Goal: Task Accomplishment & Management: Use online tool/utility

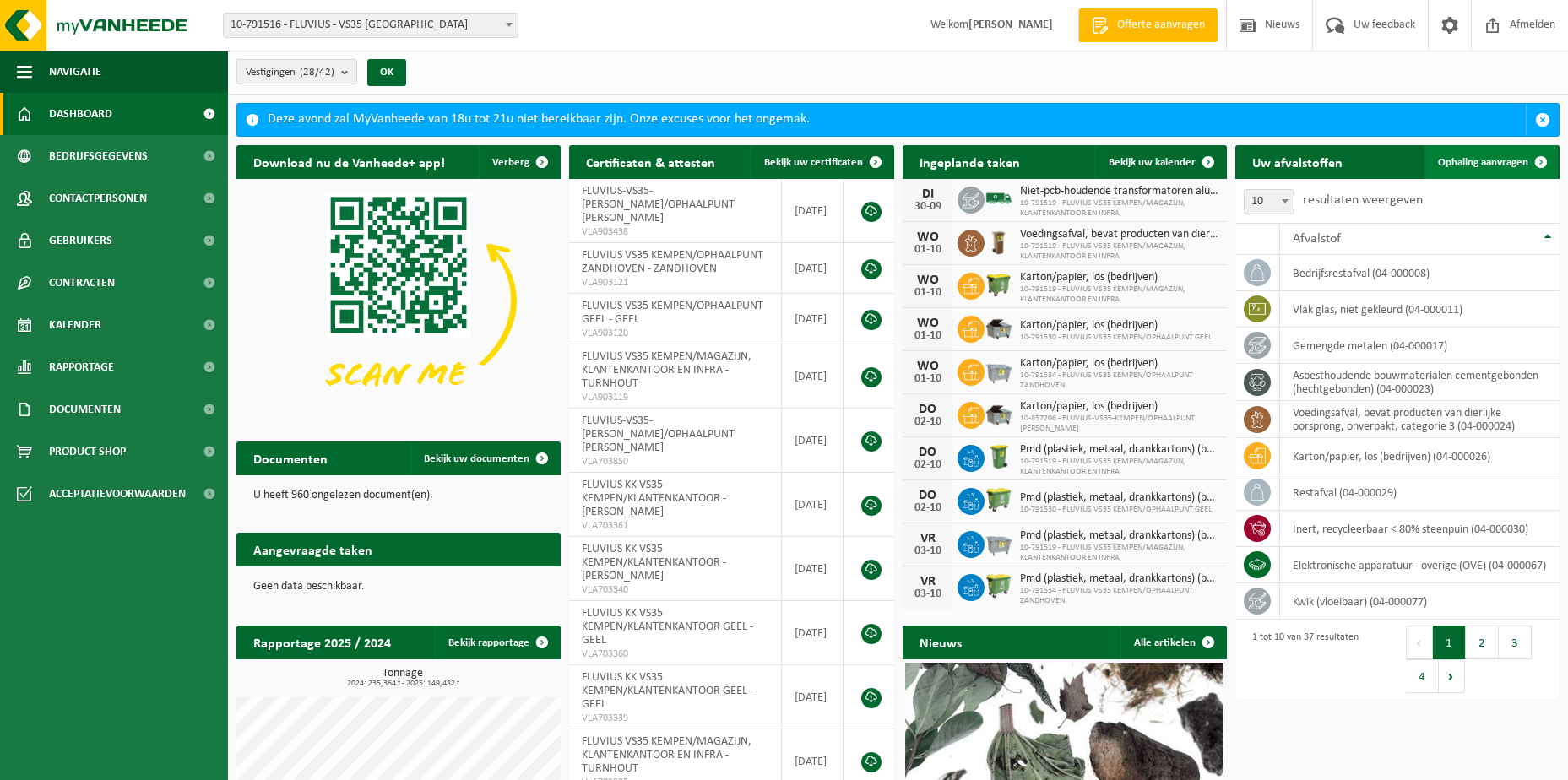
click at [1457, 158] on span "Ophaling aanvragen" at bounding box center [1483, 162] width 90 height 11
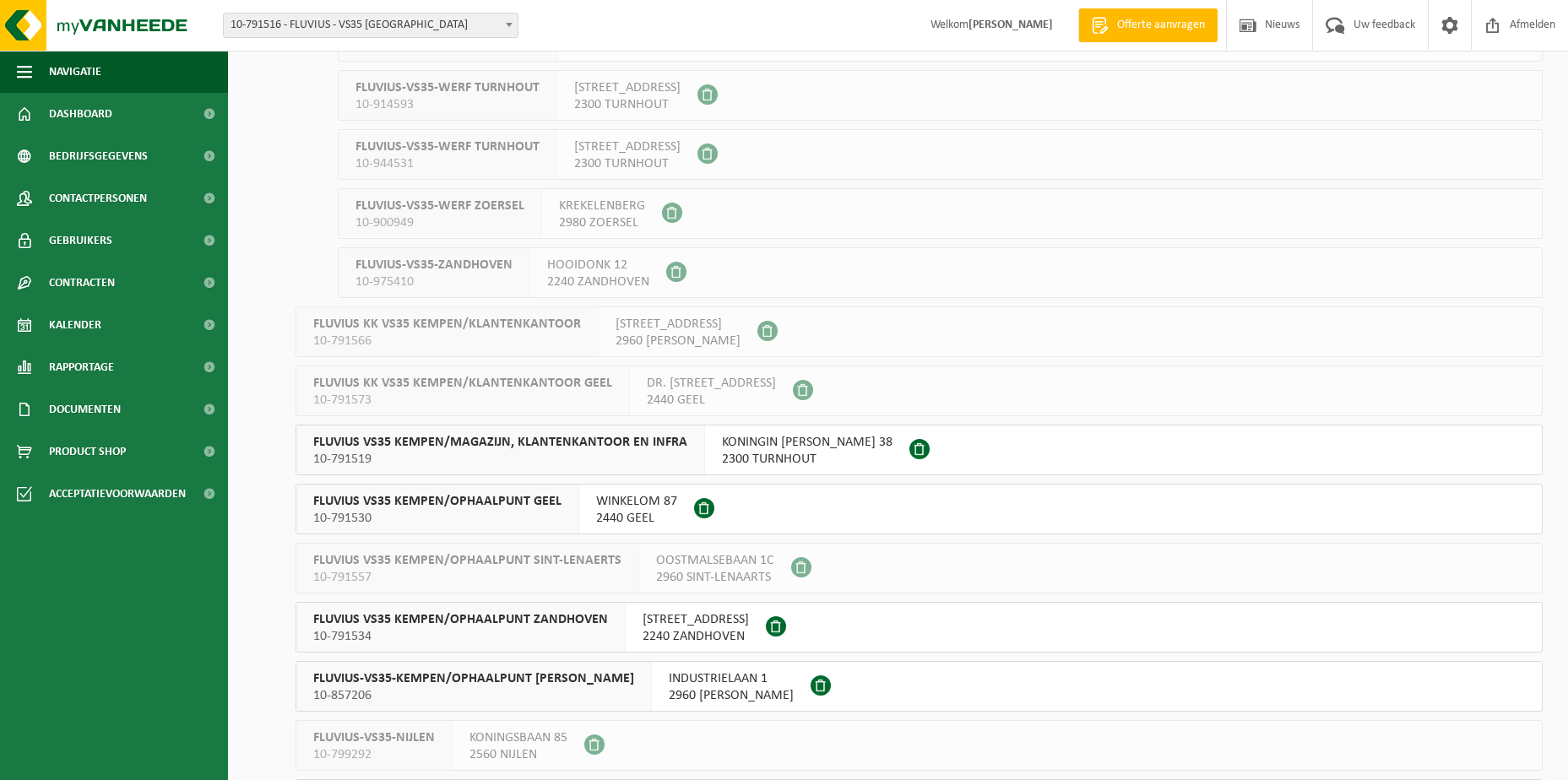
scroll to position [1012, 0]
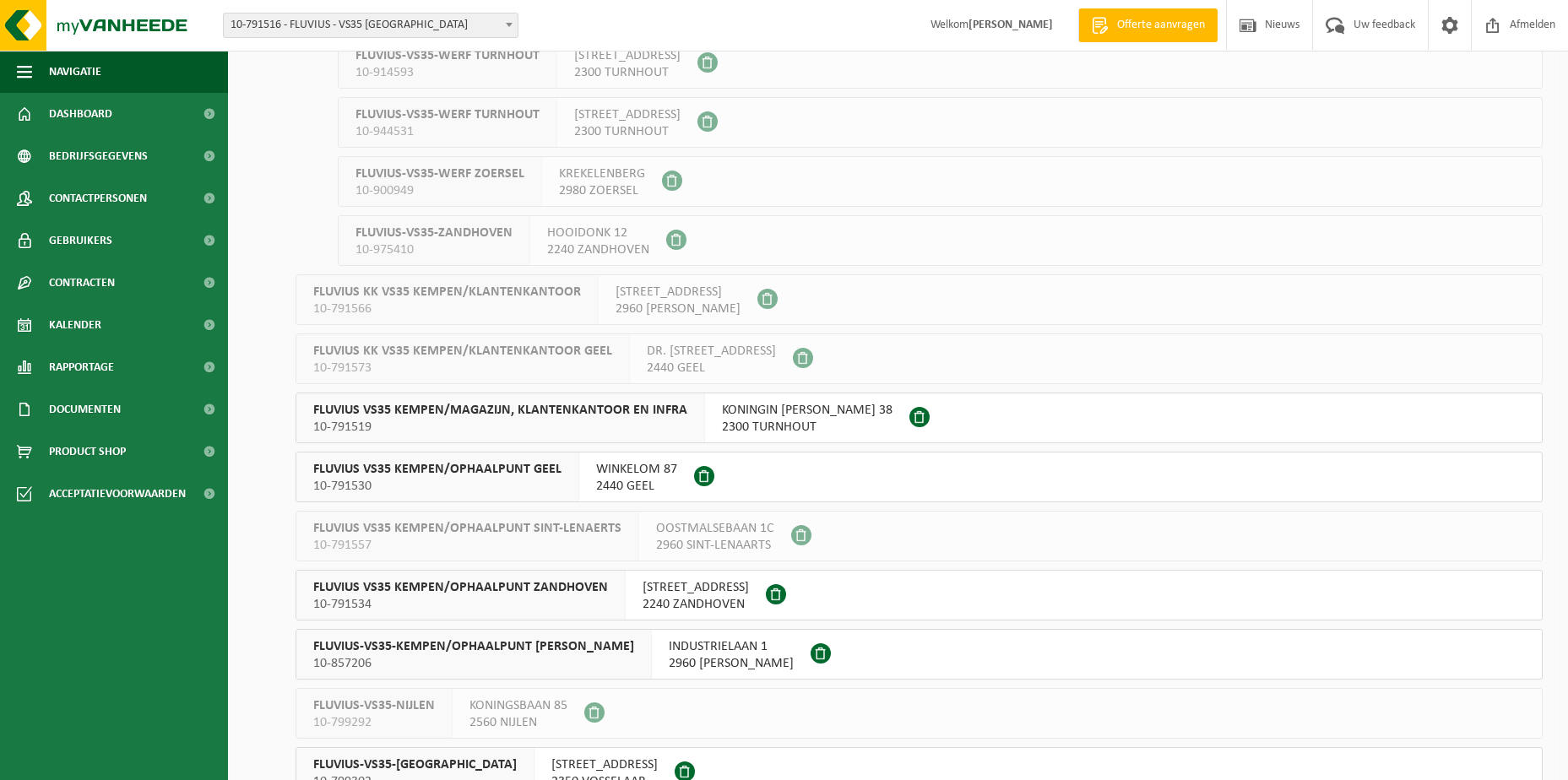
click at [765, 423] on span "2300 TURNHOUT" at bounding box center [807, 427] width 171 height 17
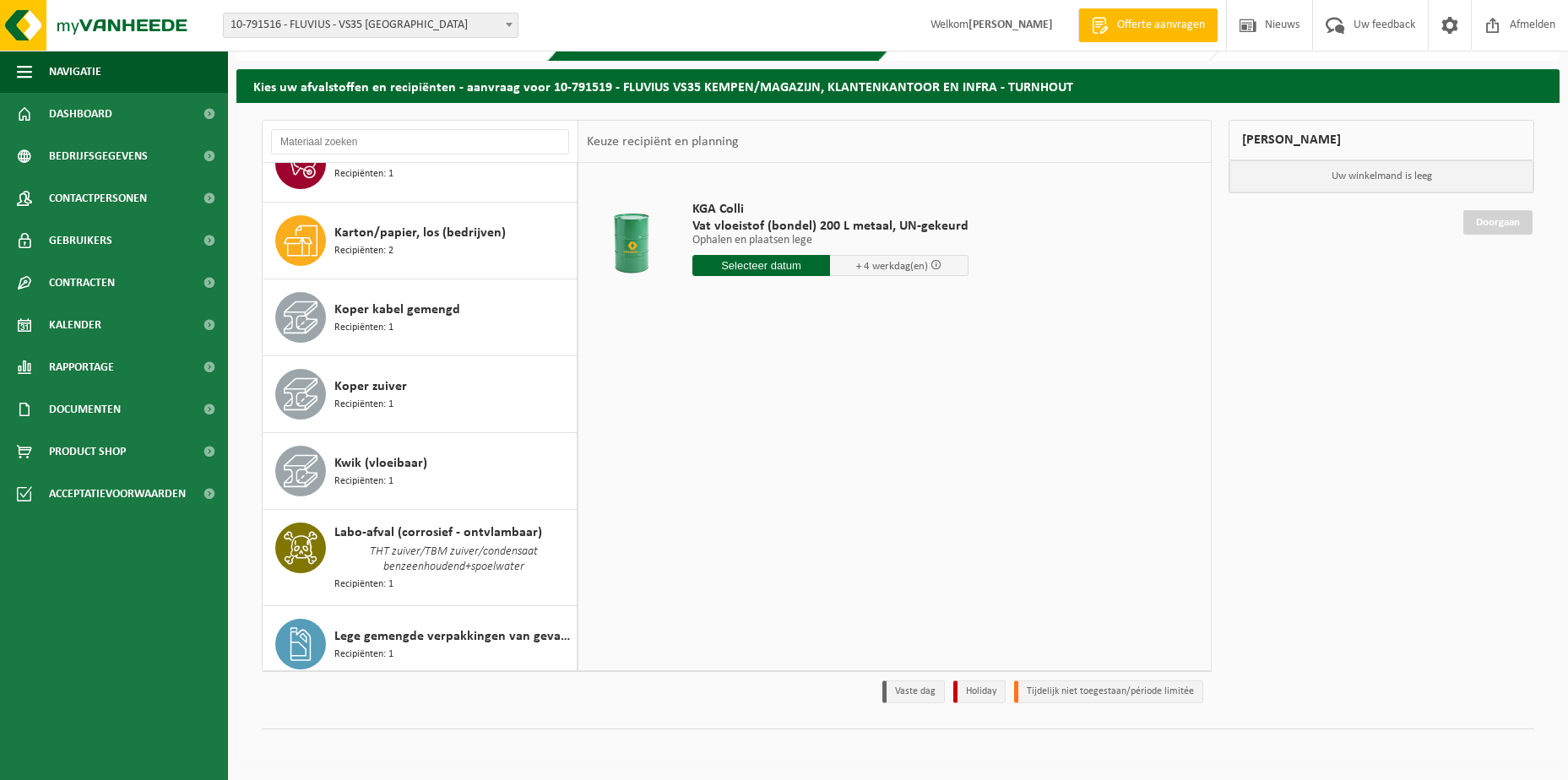
scroll to position [1330, 0]
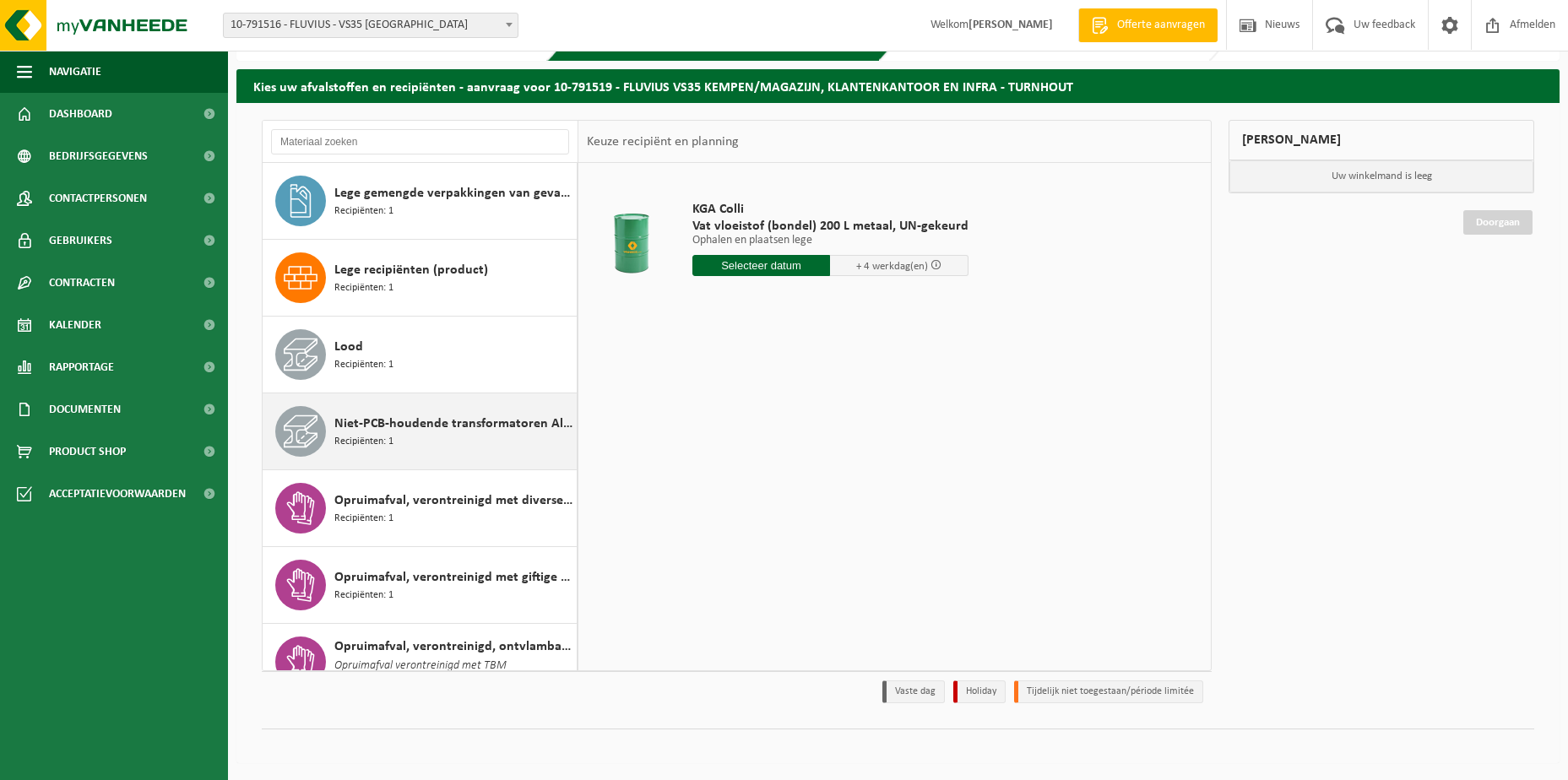
click at [422, 427] on span "Niet-PCB-houdende transformatoren Alu/Cu wikkelingen" at bounding box center [453, 423] width 238 height 20
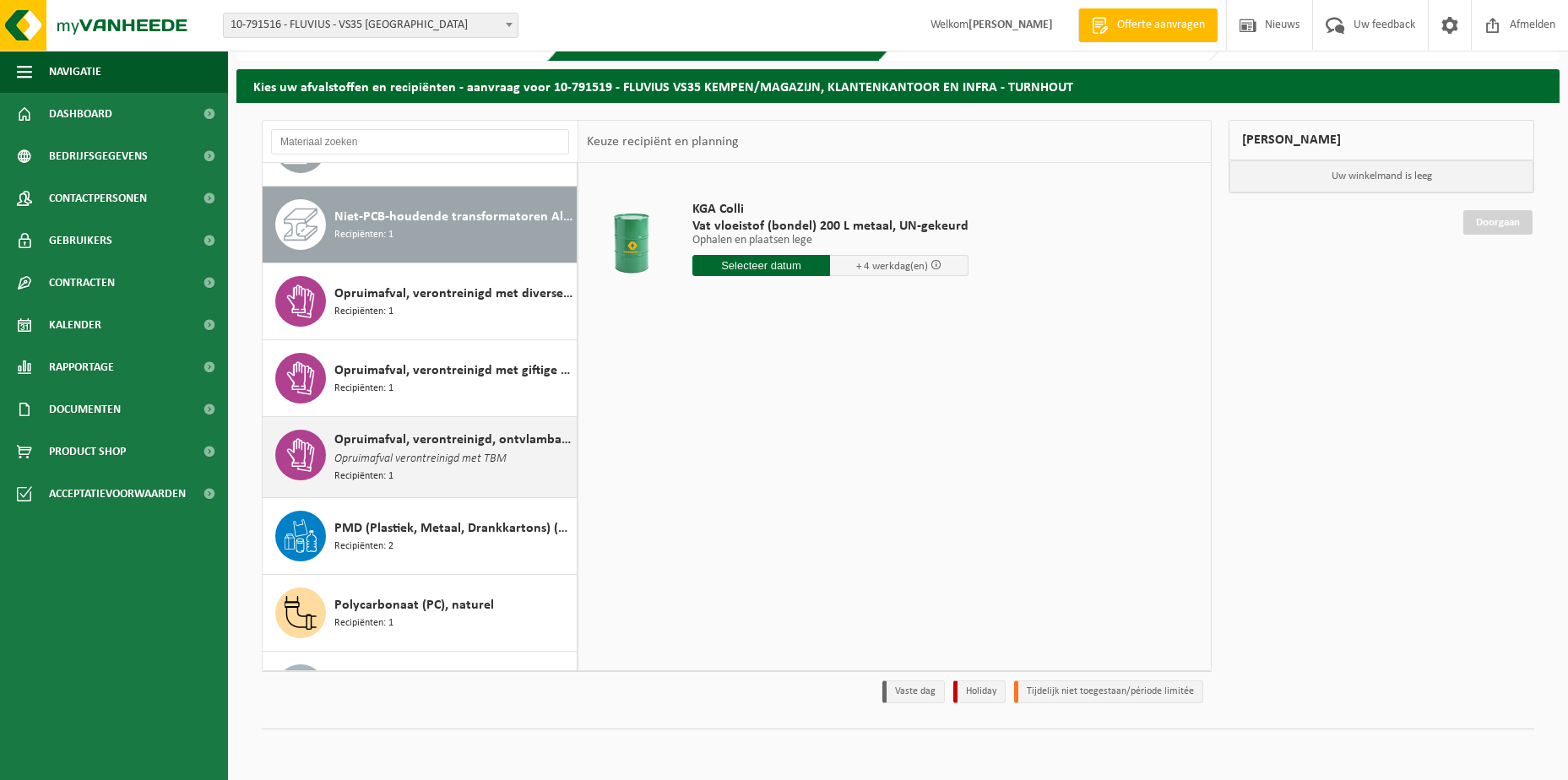
scroll to position [1554, 0]
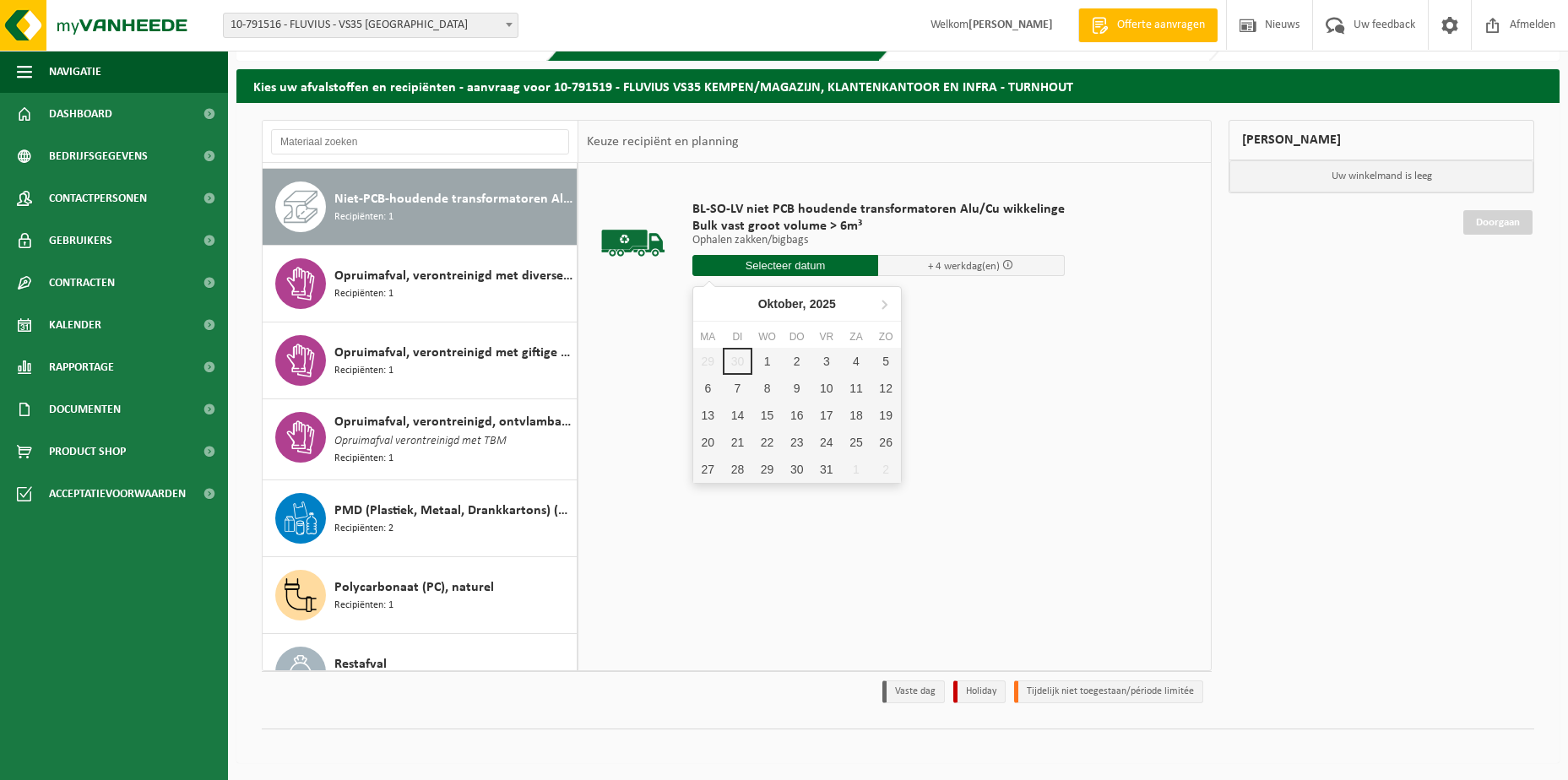
click at [730, 260] on input "text" at bounding box center [786, 265] width 186 height 21
click at [772, 438] on div "22" at bounding box center [767, 442] width 30 height 27
type input "Van 2025-10-22"
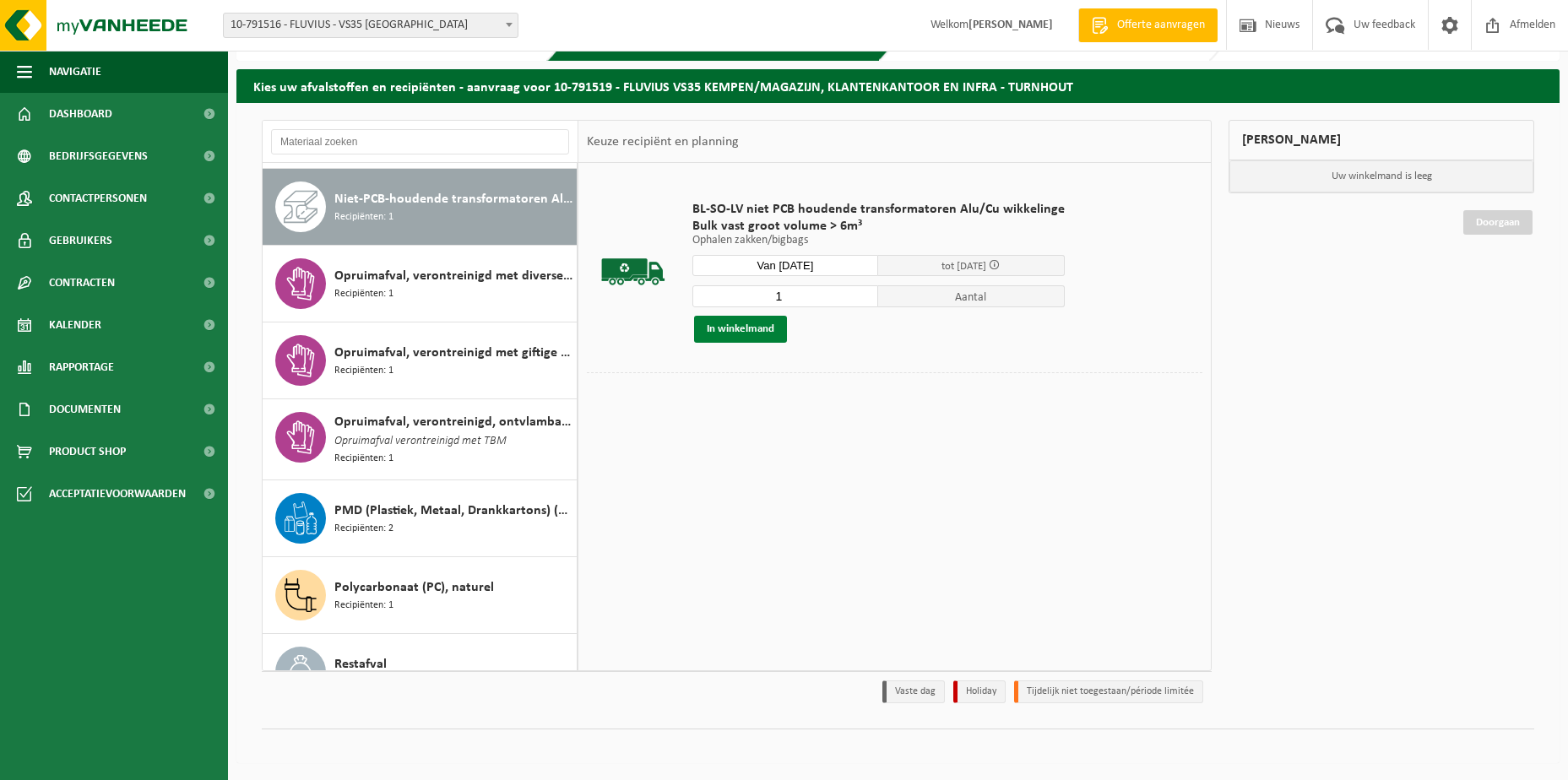
click at [719, 325] on button "In winkelmand" at bounding box center [740, 328] width 93 height 27
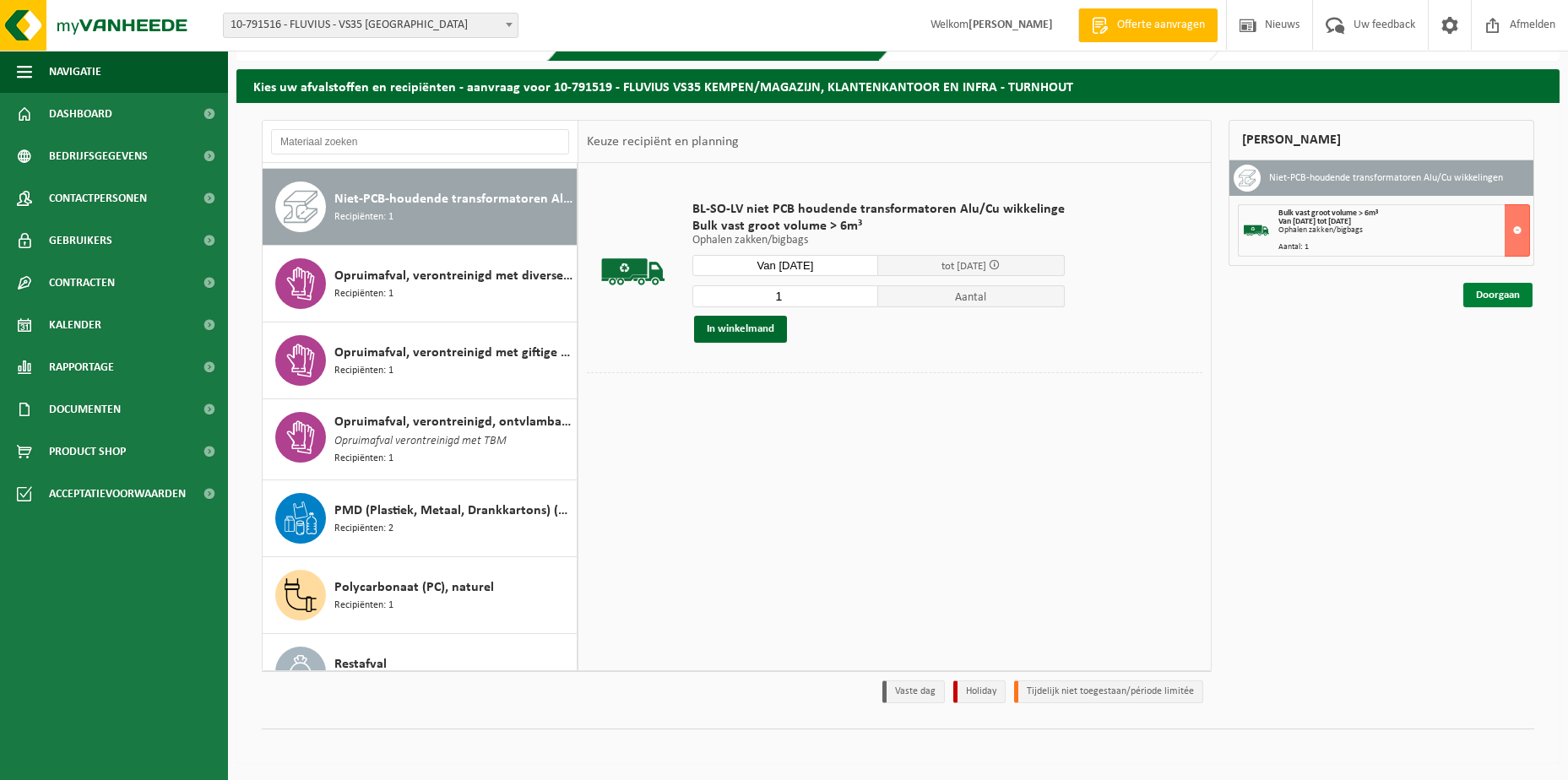
click at [1491, 294] on link "Doorgaan" at bounding box center [1497, 295] width 69 height 25
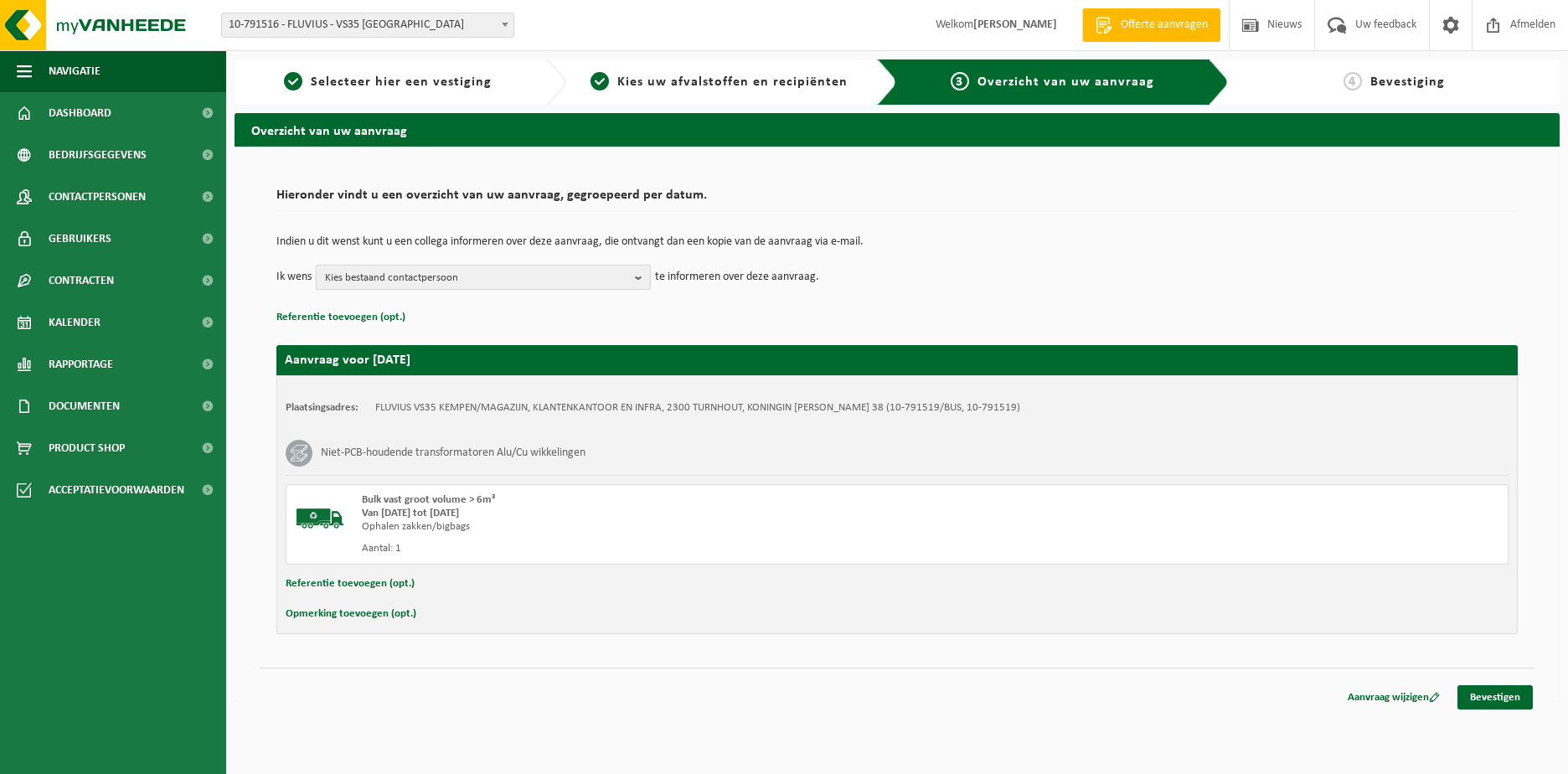
click at [641, 273] on b "button" at bounding box center [643, 277] width 15 height 24
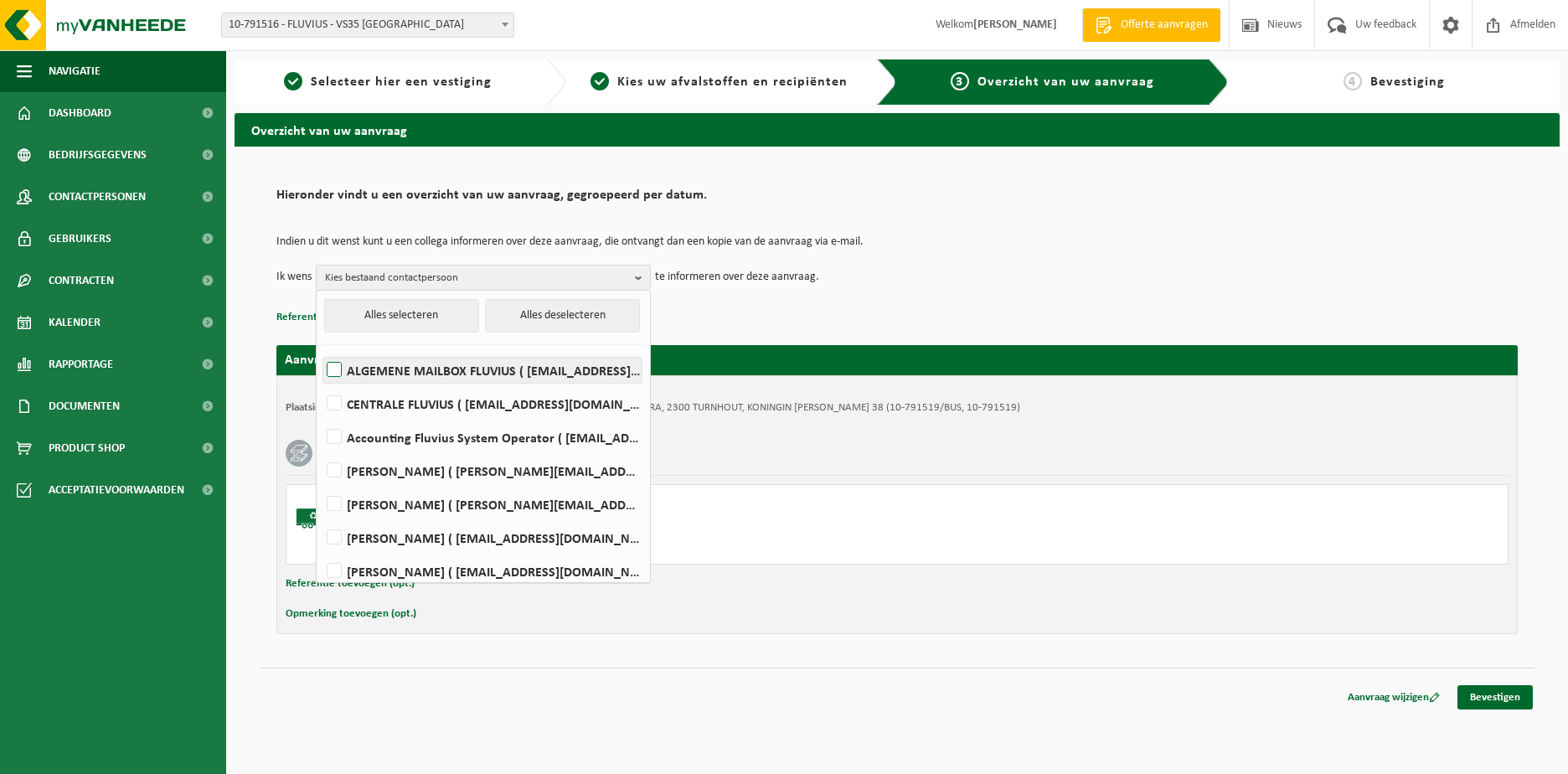
click at [420, 372] on label "ALGEMENE MAILBOX FLUVIUS ( [EMAIL_ADDRESS][DOMAIN_NAME] )" at bounding box center [482, 370] width 319 height 25
click at [321, 349] on input "ALGEMENE MAILBOX FLUVIUS ( fluvius-logistiek-afvalbeheer@fluvius.be )" at bounding box center [320, 349] width 1 height 1
checkbox input "true"
click at [294, 586] on button "Referentie toevoegen (opt.)" at bounding box center [350, 584] width 129 height 22
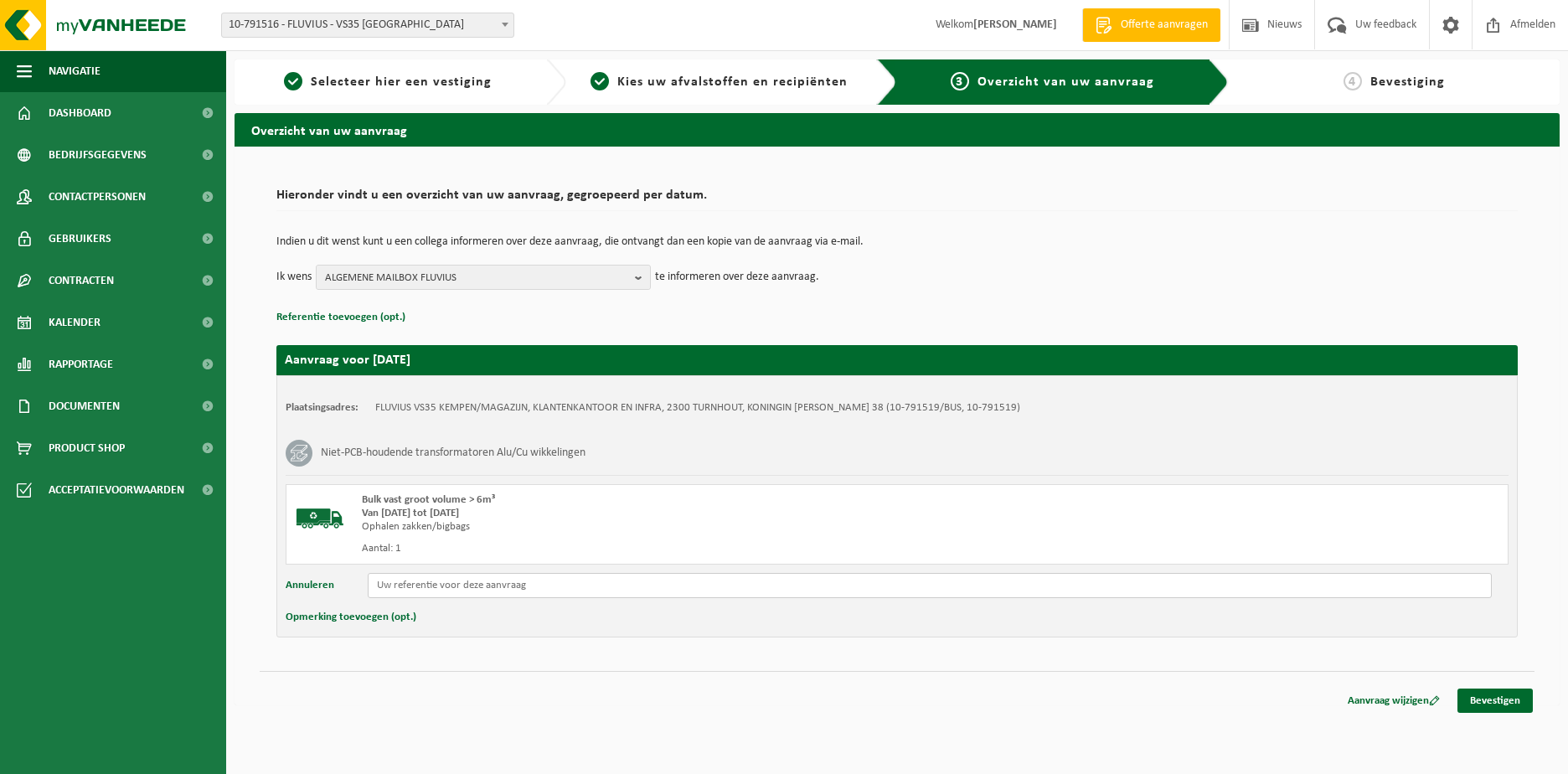
click at [395, 586] on input "text" at bounding box center [930, 585] width 1124 height 25
type input "Reeds in Beringen ID 9383 SN 7410342 BJ1974 250KVA slopen"
click at [1510, 702] on link "Bevestigen" at bounding box center [1496, 700] width 75 height 25
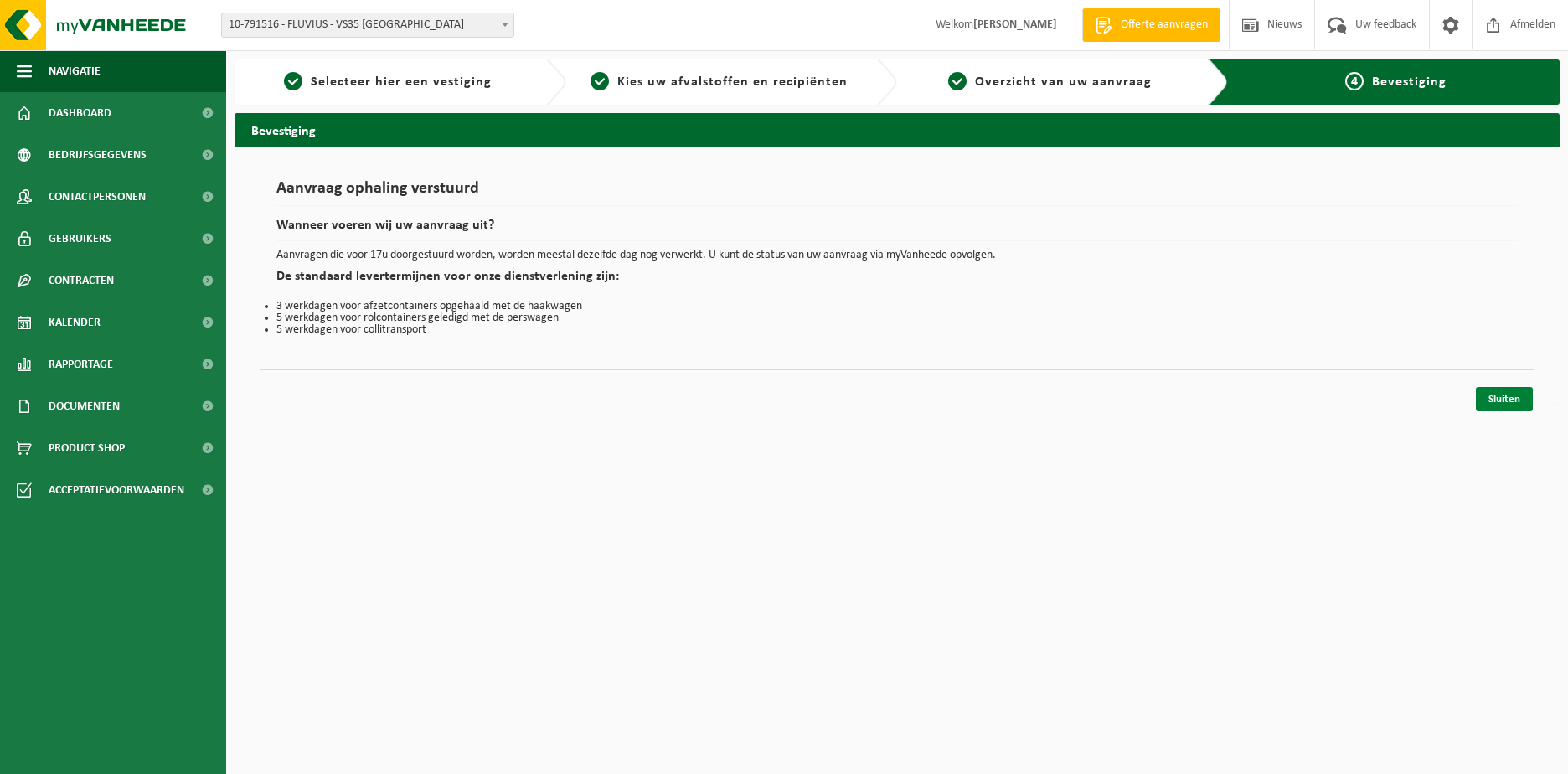
click at [1494, 399] on link "Sluiten" at bounding box center [1505, 399] width 57 height 25
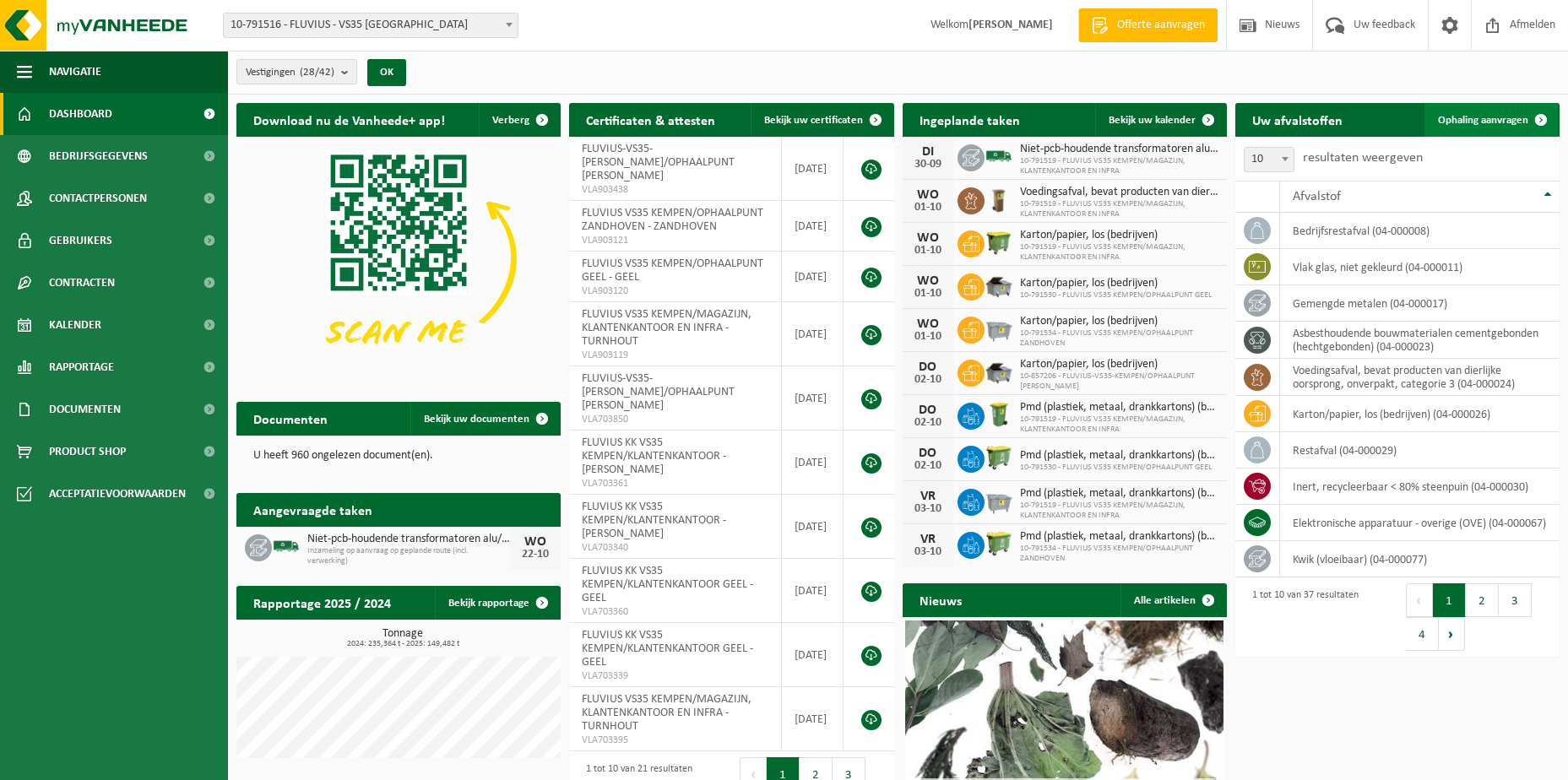
click at [1455, 115] on span "Ophaling aanvragen" at bounding box center [1483, 120] width 90 height 11
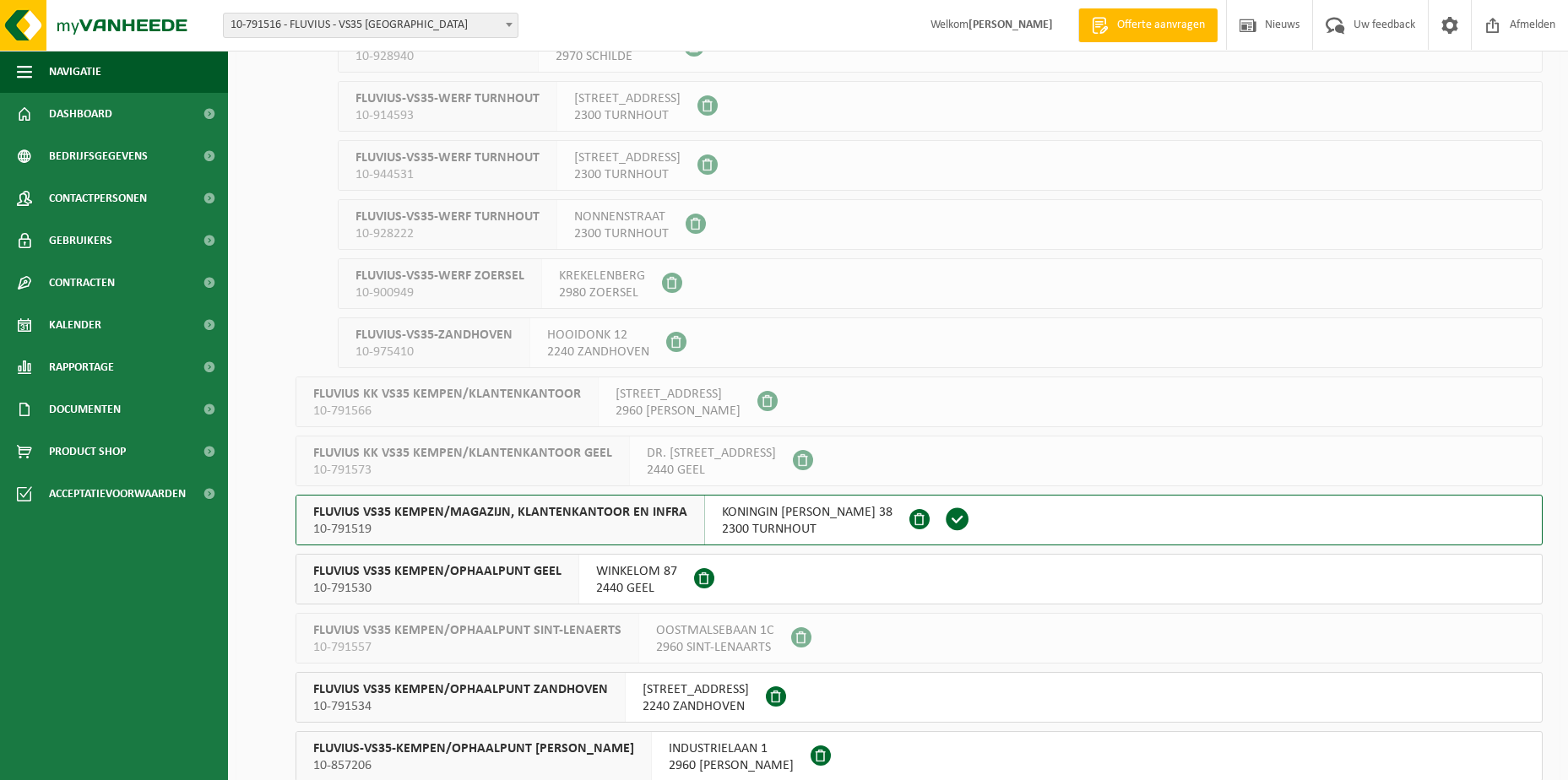
scroll to position [928, 0]
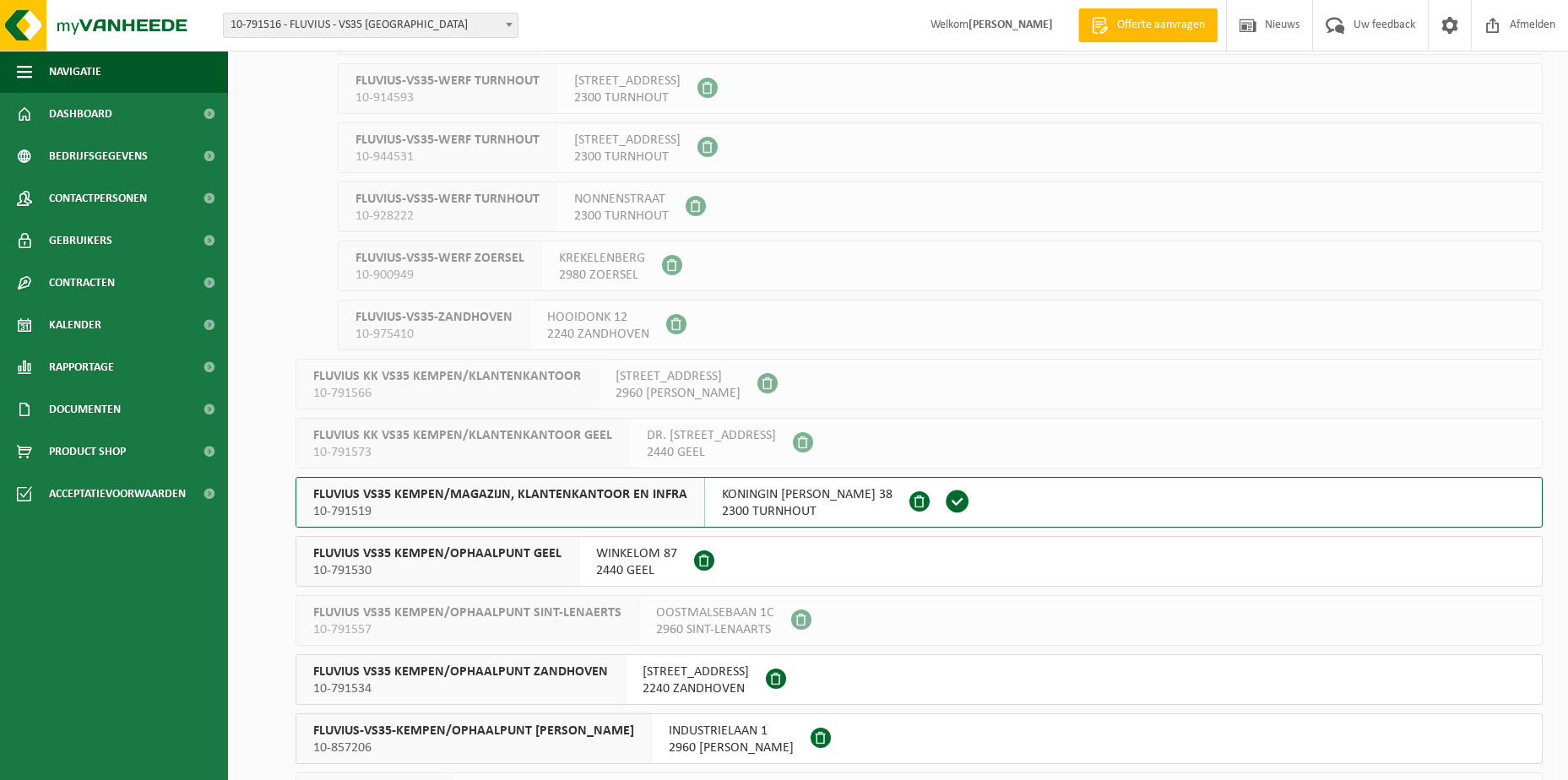
click at [729, 499] on span "KONINGIN [PERSON_NAME] 38" at bounding box center [807, 494] width 171 height 17
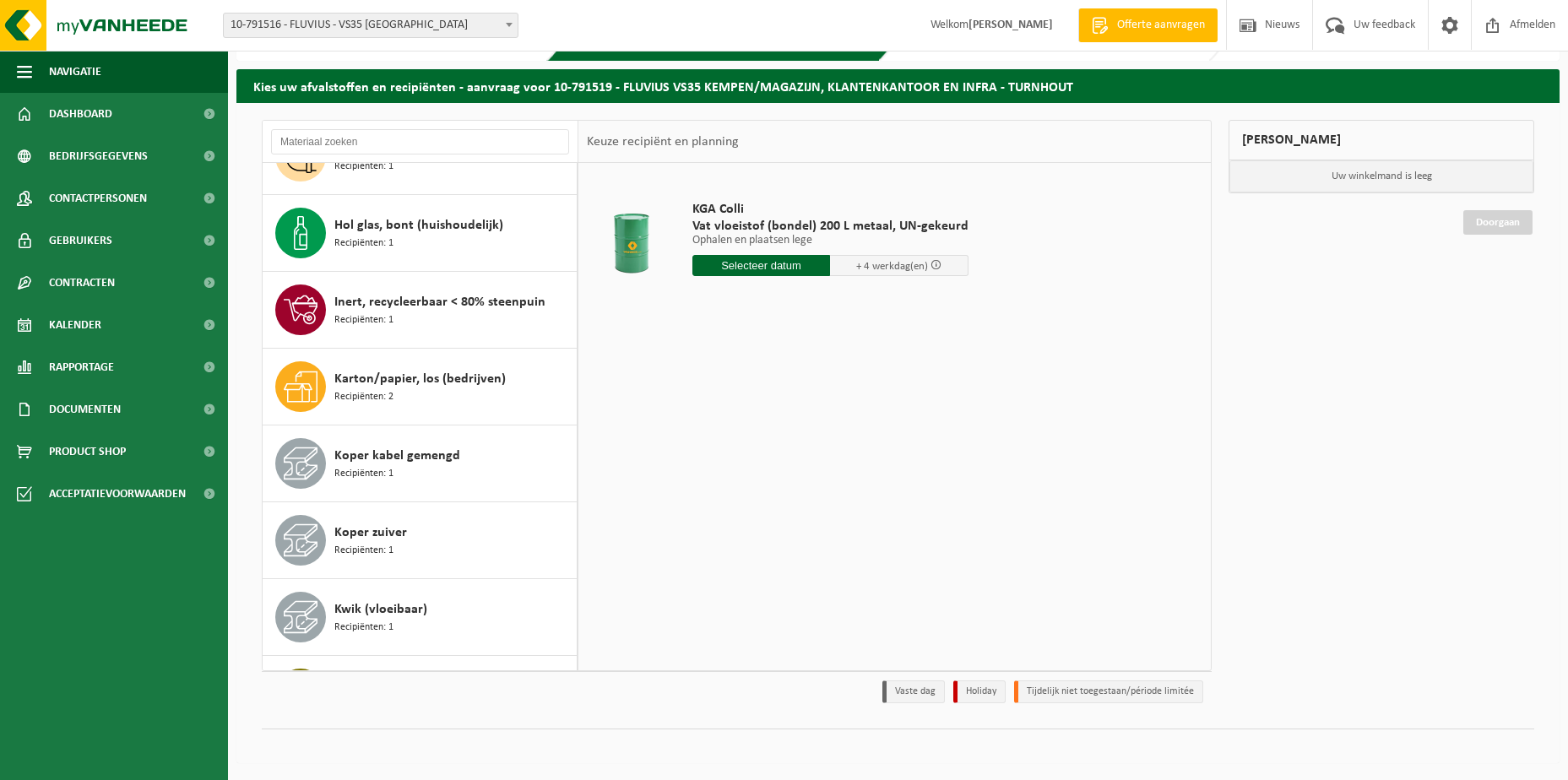
scroll to position [1183, 0]
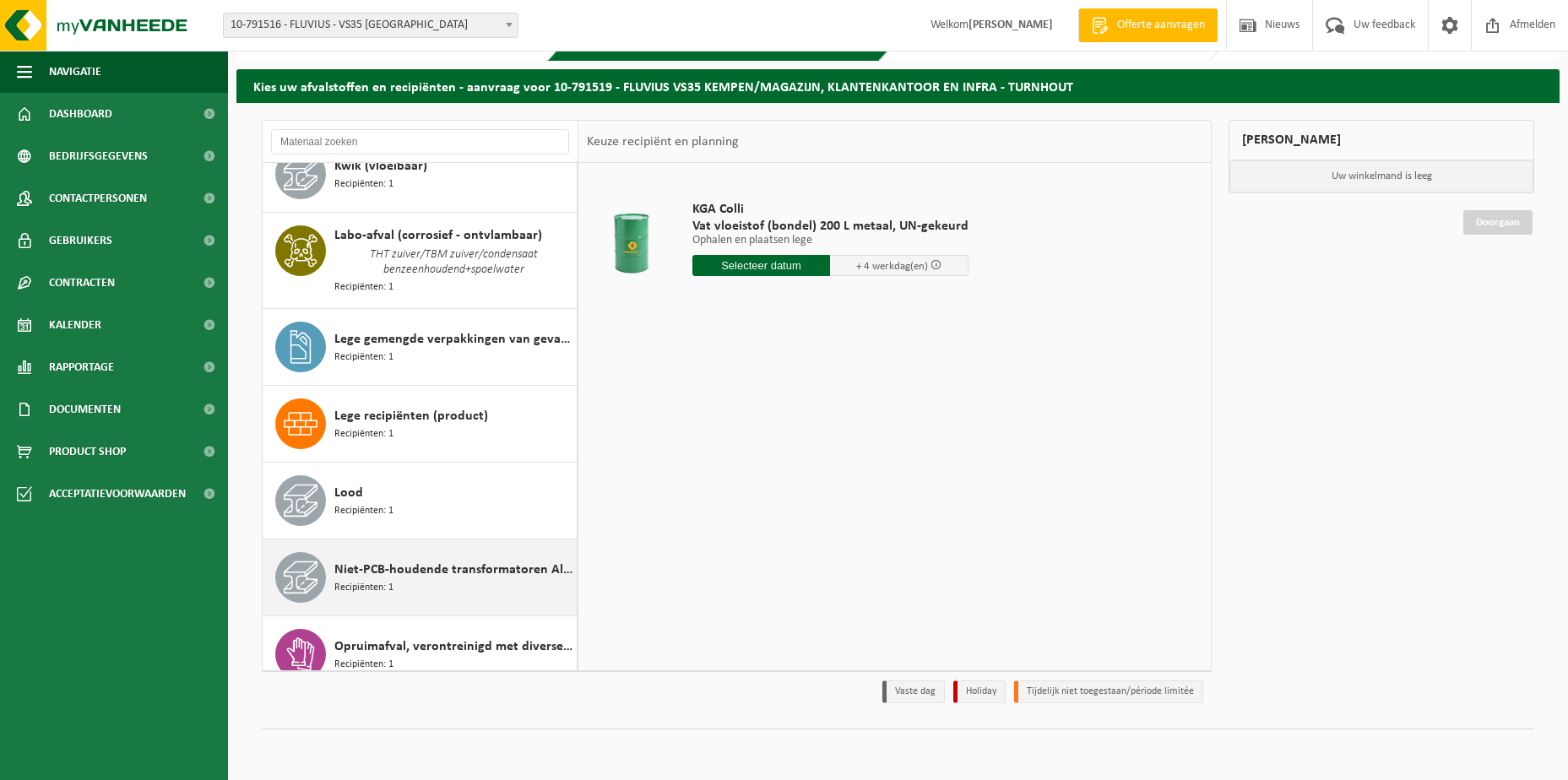
click at [445, 560] on span "Niet-PCB-houdende transformatoren Alu/Cu wikkelingen" at bounding box center [453, 570] width 238 height 20
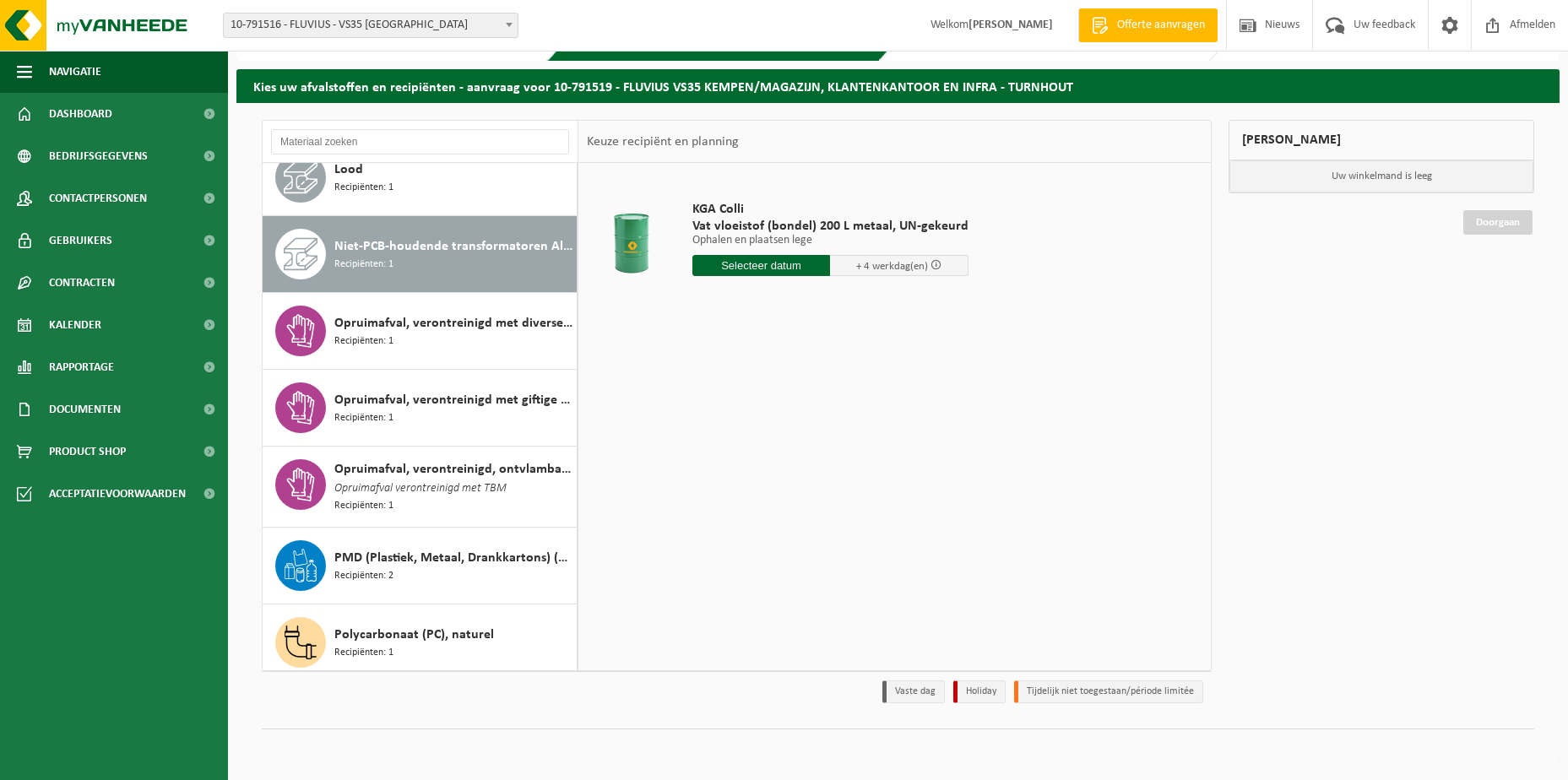
scroll to position [1554, 0]
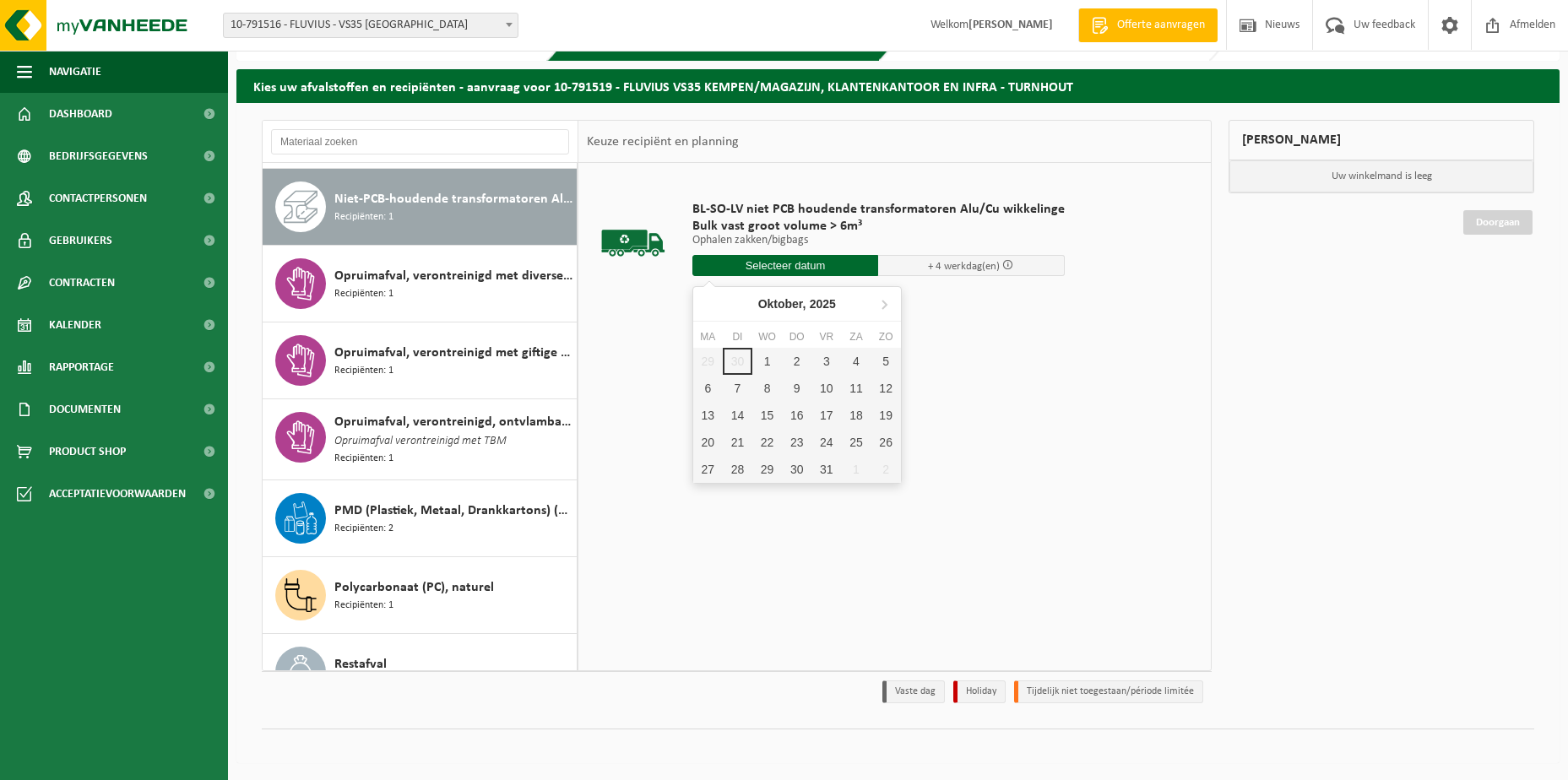
click at [711, 267] on input "text" at bounding box center [786, 265] width 186 height 21
click at [792, 443] on div "23" at bounding box center [797, 442] width 30 height 27
type input "Van 2025-10-23"
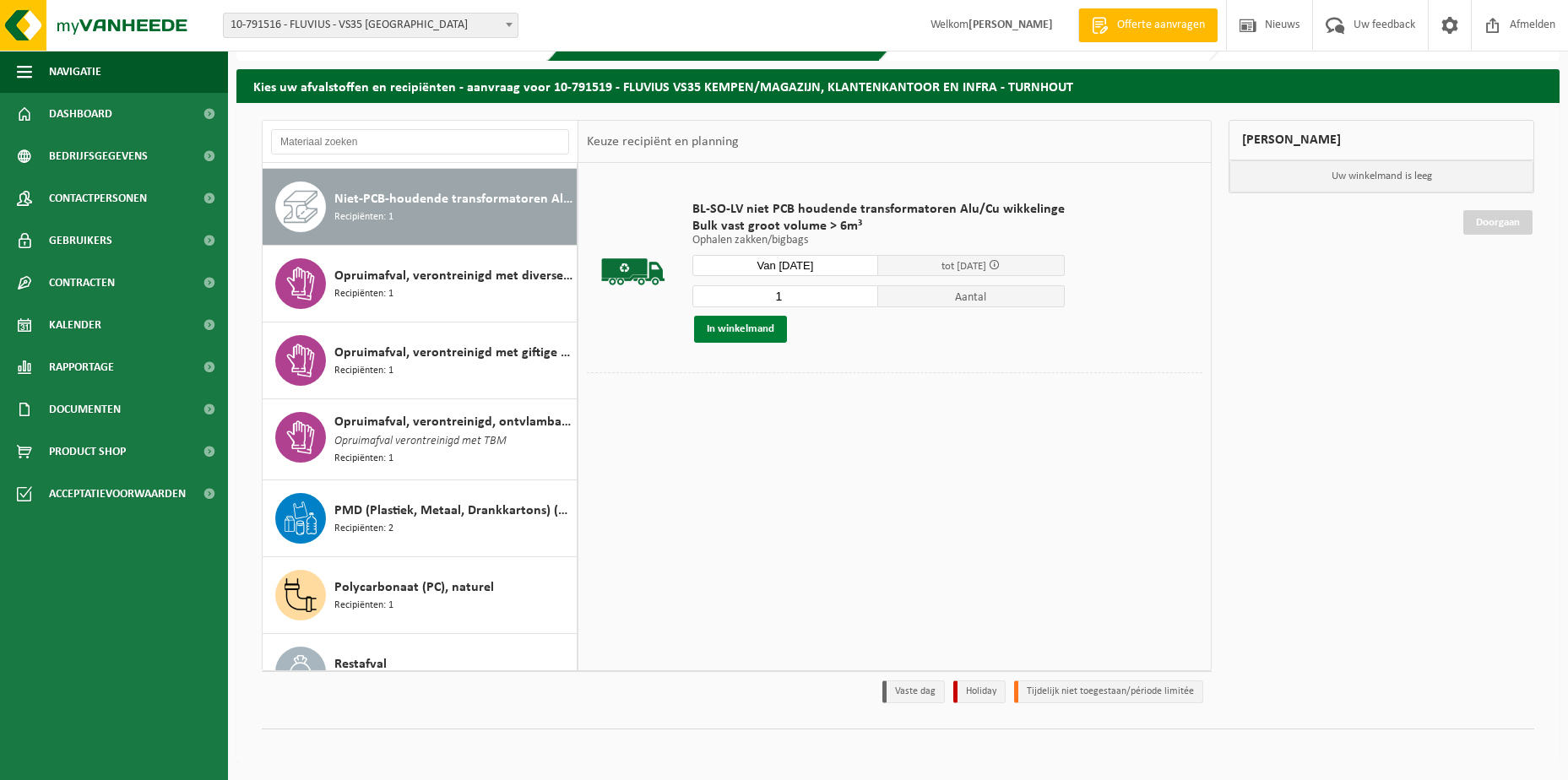
click at [733, 334] on button "In winkelmand" at bounding box center [740, 328] width 93 height 27
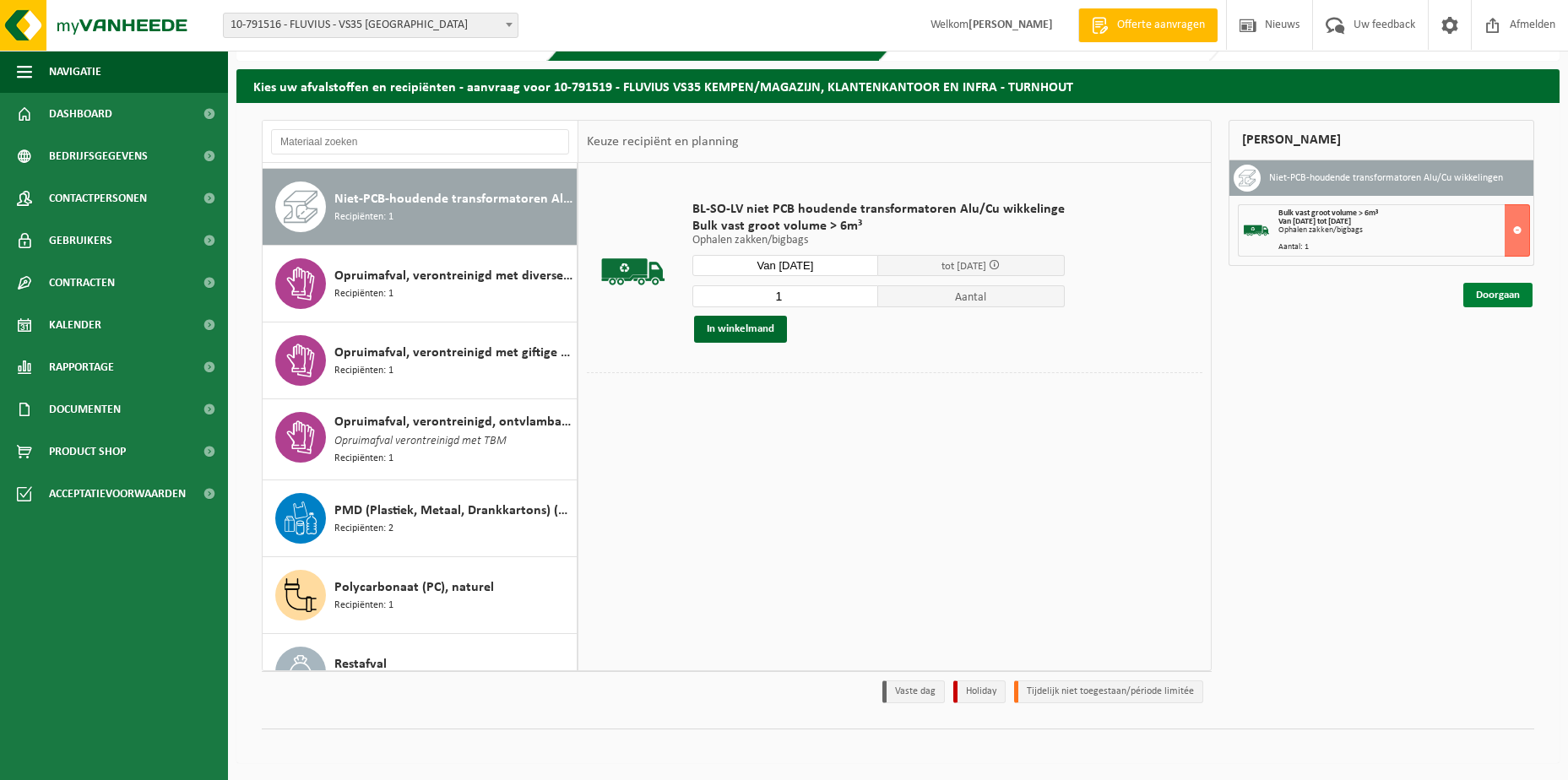
click at [1517, 294] on link "Doorgaan" at bounding box center [1497, 295] width 69 height 25
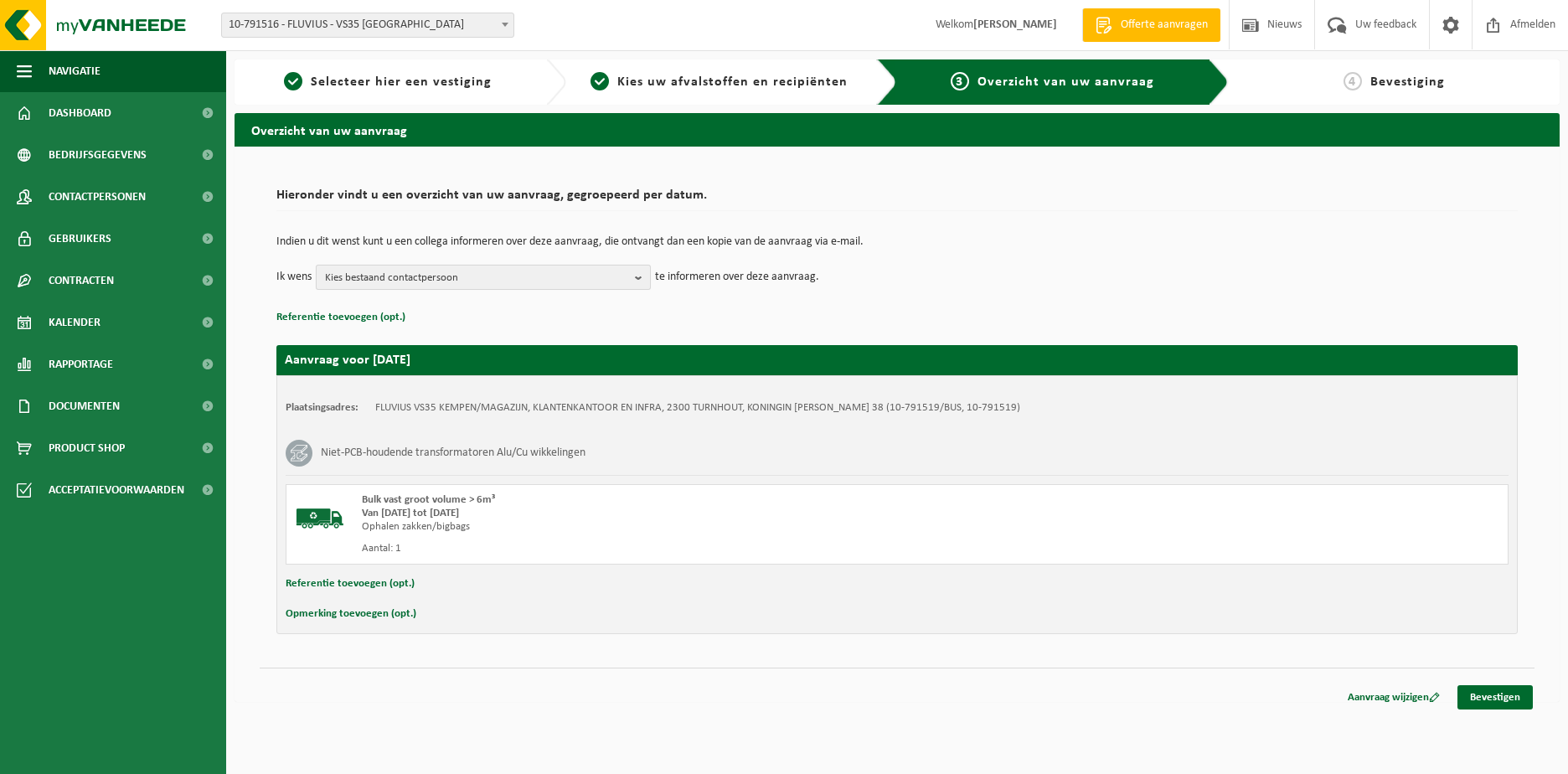
click at [638, 274] on b "button" at bounding box center [643, 277] width 15 height 24
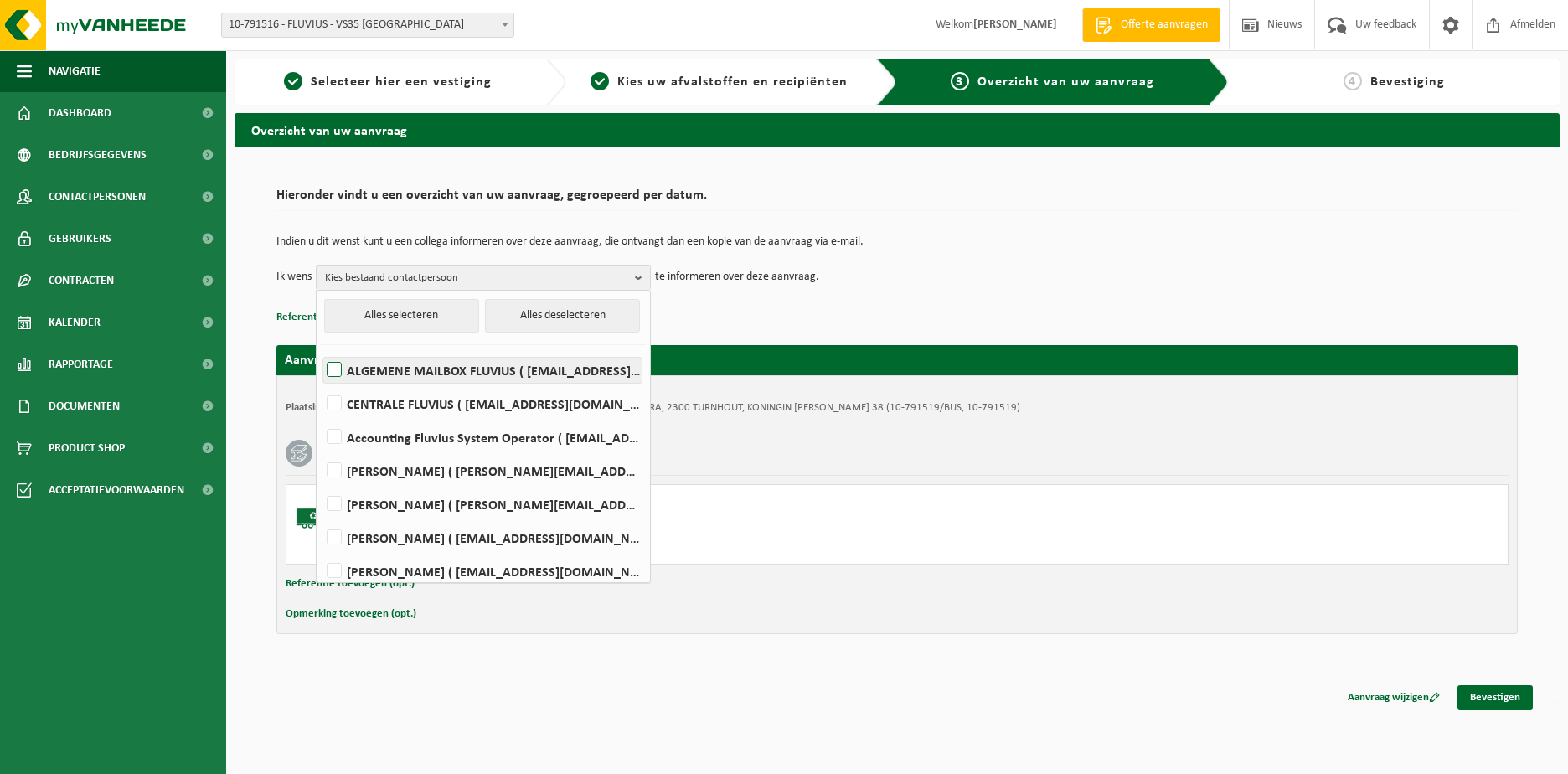
click at [465, 367] on label "ALGEMENE MAILBOX FLUVIUS ( fluvius-logistiek-afvalbeheer@fluvius.be )" at bounding box center [482, 370] width 319 height 25
click at [321, 349] on input "ALGEMENE MAILBOX FLUVIUS ( fluvius-logistiek-afvalbeheer@fluvius.be )" at bounding box center [320, 349] width 1 height 1
checkbox input "true"
click at [289, 579] on button "Referentie toevoegen (opt.)" at bounding box center [350, 584] width 129 height 22
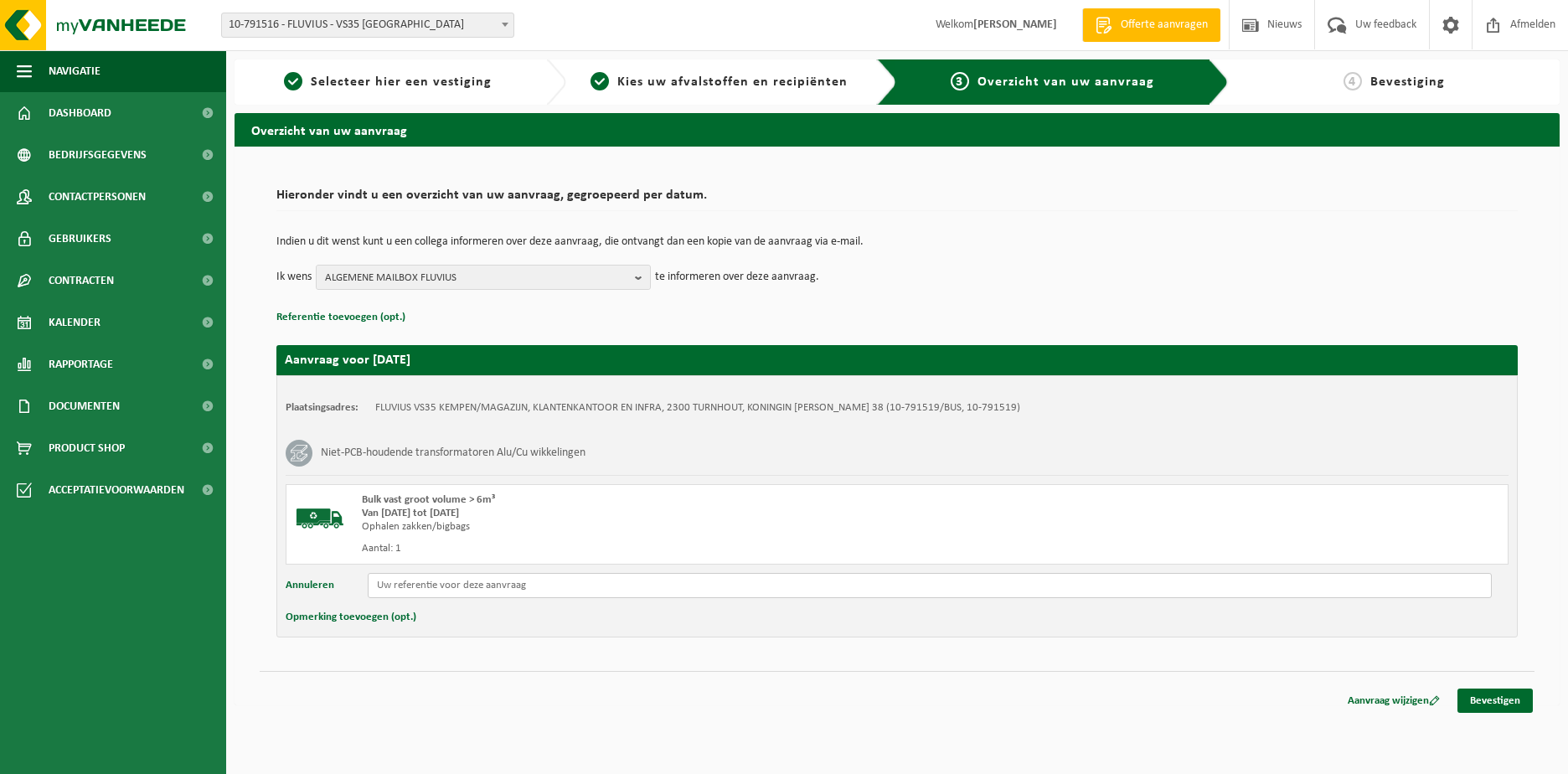
click at [460, 590] on input "text" at bounding box center [930, 585] width 1124 height 25
type input "Reeds in Beringen ID 8042 SN 8014190 BJ 1980 250 KVA slopen"
click at [1481, 703] on link "Bevestigen" at bounding box center [1496, 700] width 75 height 25
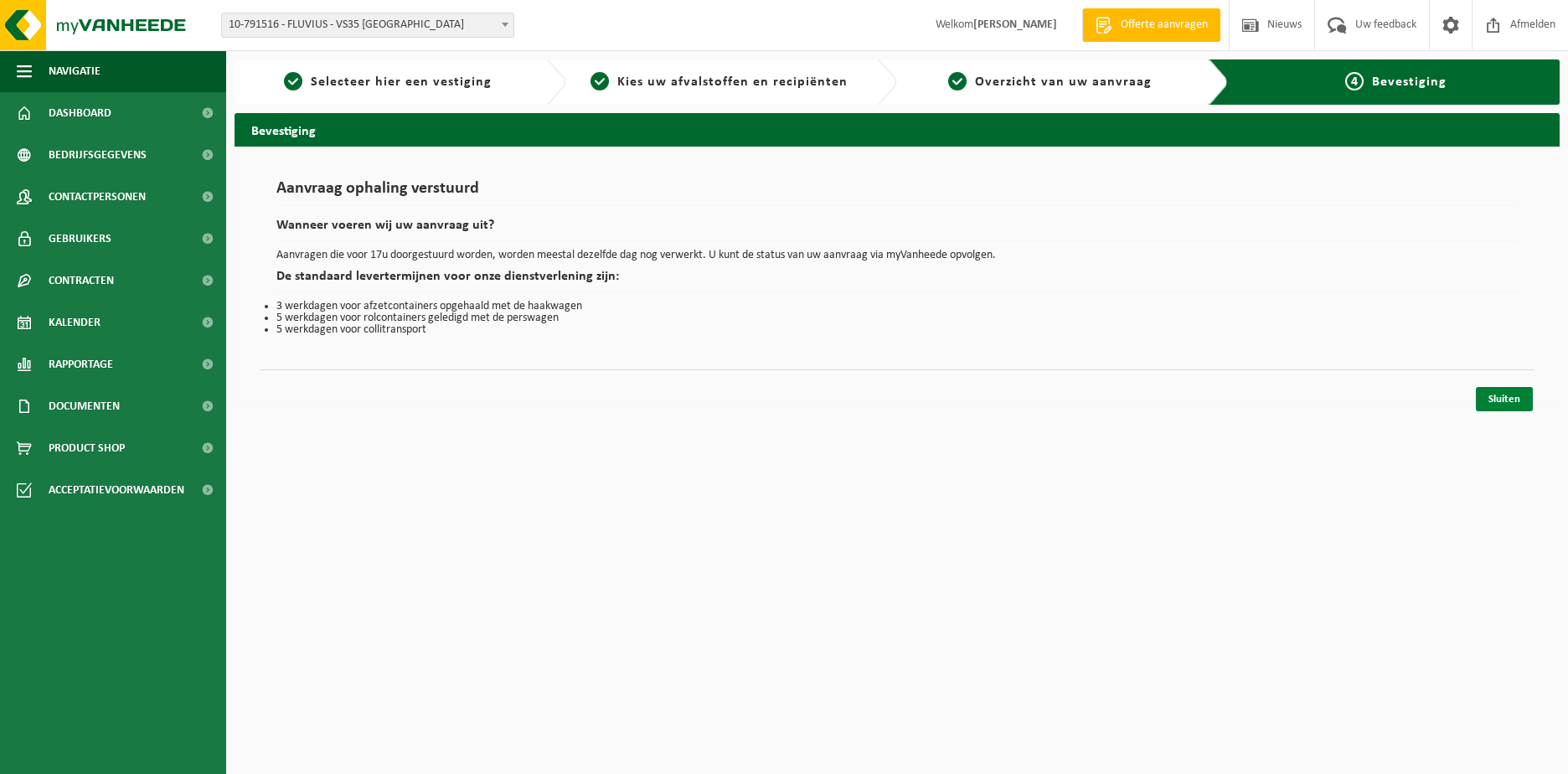
click at [1493, 400] on link "Sluiten" at bounding box center [1505, 399] width 57 height 25
